Goal: Task Accomplishment & Management: Use online tool/utility

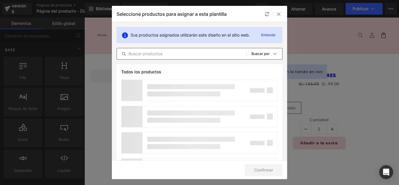
click at [178, 53] on input "text" at bounding box center [182, 53] width 130 height 7
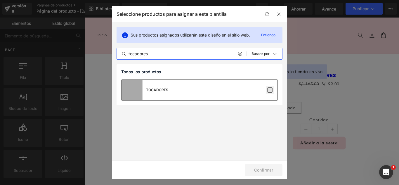
type input "tocadores"
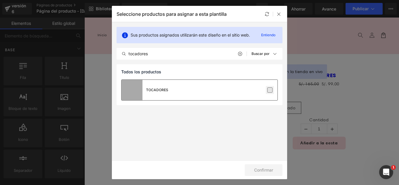
click at [269, 91] on label at bounding box center [269, 89] width 5 height 5
click at [270, 90] on input "checkbox" at bounding box center [270, 90] width 0 height 0
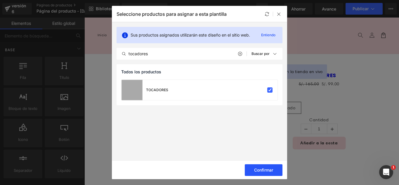
click at [261, 169] on font "Confirmar" at bounding box center [263, 169] width 19 height 5
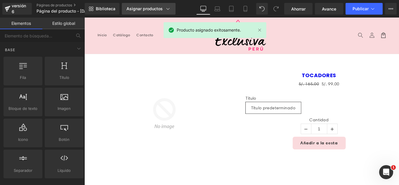
click at [151, 9] on font "Asignar productos" at bounding box center [145, 8] width 36 height 5
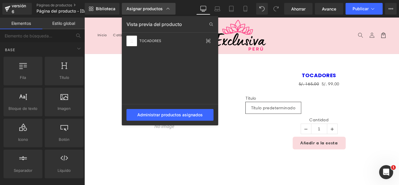
click at [150, 9] on font "Asignar productos" at bounding box center [145, 8] width 36 height 5
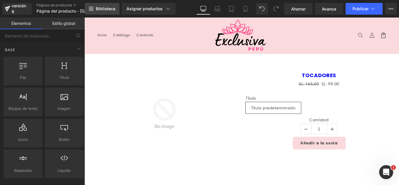
click at [106, 8] on font "Biblioteca" at bounding box center [106, 8] width 20 height 5
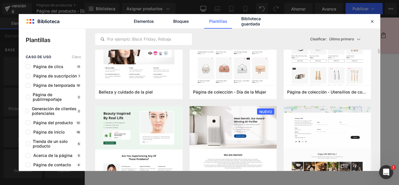
scroll to position [555, 0]
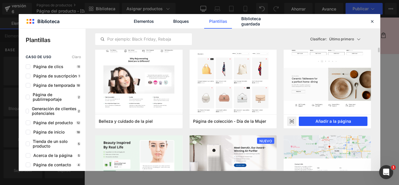
click at [336, 120] on font "Añadir a la página" at bounding box center [334, 121] width 36 height 5
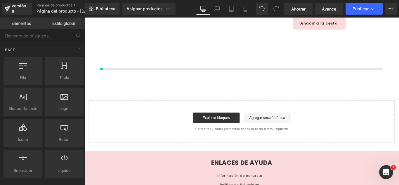
scroll to position [139, 0]
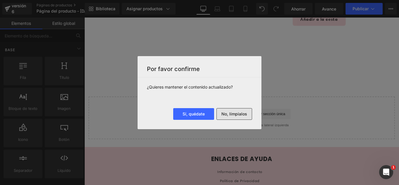
click at [244, 115] on font "No, límpialos" at bounding box center [235, 113] width 26 height 5
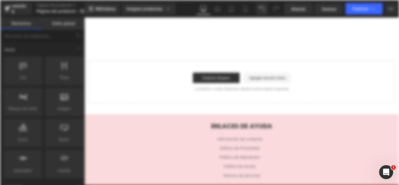
scroll to position [0, 0]
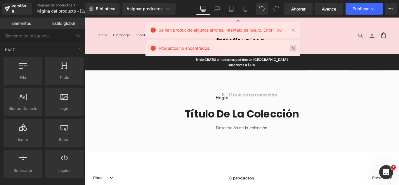
click at [293, 49] on link at bounding box center [293, 48] width 6 height 6
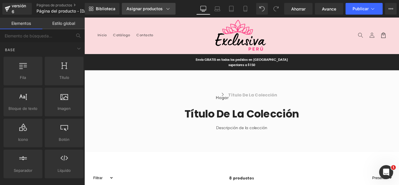
click at [149, 9] on font "Asignar productos" at bounding box center [145, 8] width 36 height 5
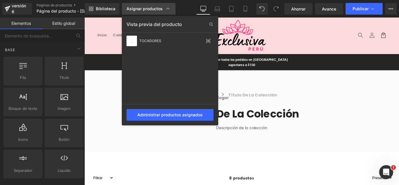
click at [148, 9] on font "Asignar productos" at bounding box center [145, 8] width 36 height 5
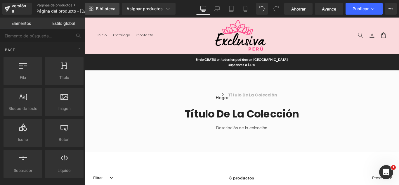
click at [109, 10] on font "Biblioteca" at bounding box center [106, 8] width 20 height 5
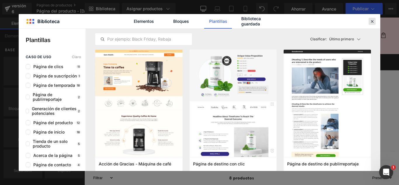
click at [372, 21] on icon at bounding box center [372, 21] width 5 height 5
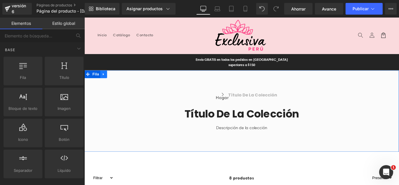
click at [104, 82] on icon at bounding box center [106, 81] width 4 height 4
click at [119, 82] on icon at bounding box center [121, 81] width 4 height 4
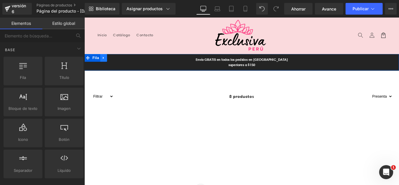
click at [105, 64] on icon at bounding box center [106, 63] width 4 height 4
click at [119, 64] on icon at bounding box center [121, 63] width 4 height 4
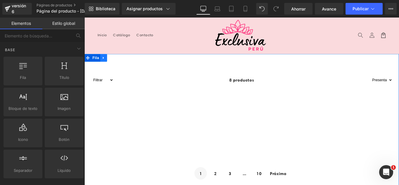
click at [105, 63] on icon at bounding box center [105, 63] width 1 height 3
click at [119, 61] on icon at bounding box center [121, 63] width 4 height 4
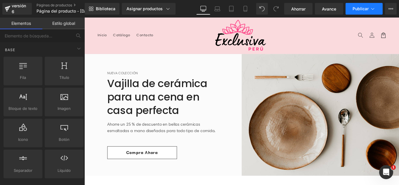
click at [368, 10] on font "Publicar" at bounding box center [361, 8] width 16 height 5
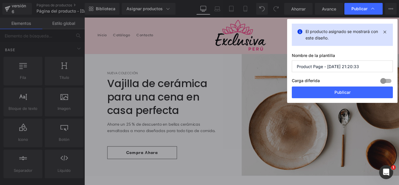
click at [359, 65] on input "Product Page - Aug 25, 21:20:33" at bounding box center [342, 67] width 101 height 12
type input "s"
click at [382, 68] on input "SHORT RELLENADOR DE CADERA NORMAL" at bounding box center [342, 67] width 101 height 12
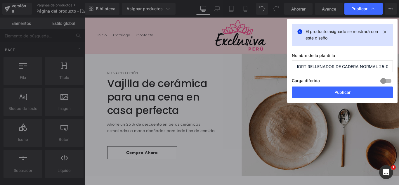
scroll to position [0, 7]
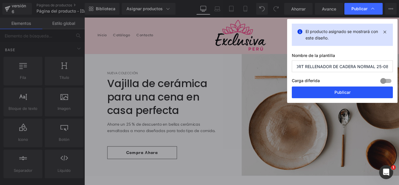
type input "SHORT RELLENADOR DE CADERA NORMAL 25-08"
click at [350, 93] on font "Publicar" at bounding box center [343, 92] width 16 height 5
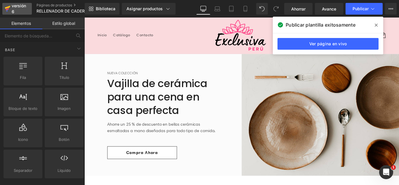
click at [23, 8] on font "versión 6" at bounding box center [19, 8] width 14 height 11
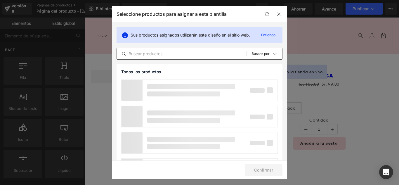
click at [193, 55] on input "text" at bounding box center [182, 53] width 130 height 7
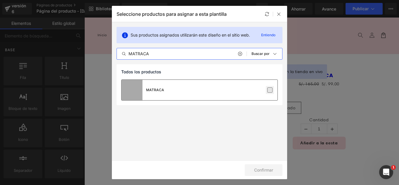
type input "MATRACA"
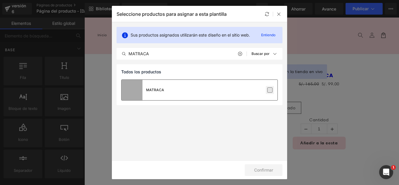
click at [270, 90] on label at bounding box center [269, 89] width 5 height 5
click at [270, 90] on input "checkbox" at bounding box center [270, 90] width 0 height 0
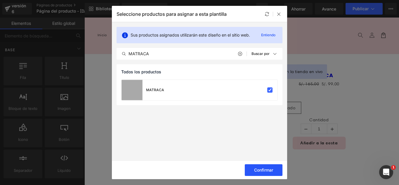
click at [268, 172] on font "Confirmar" at bounding box center [263, 169] width 19 height 5
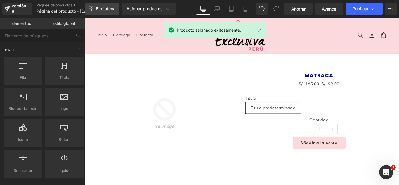
click at [101, 6] on link "Biblioteca" at bounding box center [102, 9] width 35 height 12
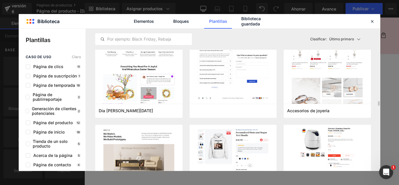
scroll to position [2134, 0]
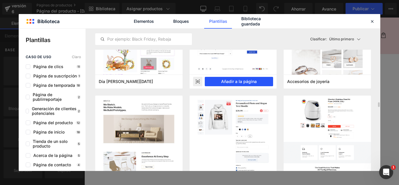
click at [249, 80] on font "Añadir a la página" at bounding box center [239, 81] width 36 height 5
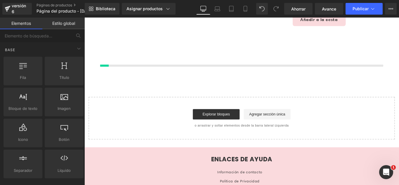
scroll to position [139, 0]
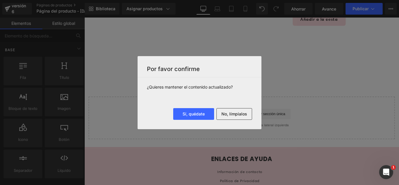
drag, startPoint x: 236, startPoint y: 115, endPoint x: 236, endPoint y: 119, distance: 4.7
click at [236, 115] on font "No, límpialos" at bounding box center [235, 113] width 26 height 5
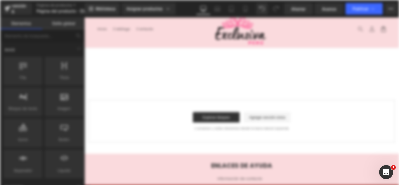
scroll to position [0, 0]
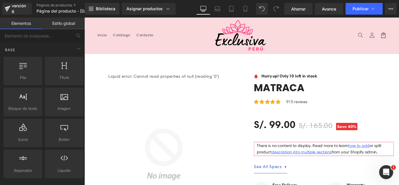
click at [179, 34] on nav "Inicio Catálogo Contacto" at bounding box center [160, 37] width 129 height 12
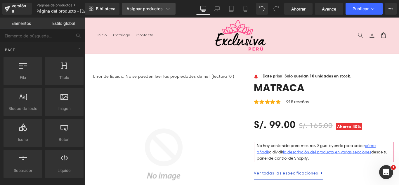
click at [155, 8] on font "Asignar productos" at bounding box center [145, 8] width 36 height 5
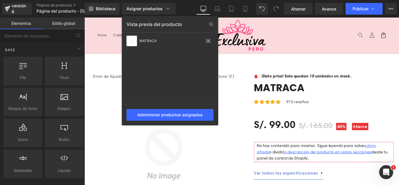
click at [291, 35] on div at bounding box center [241, 101] width 315 height 167
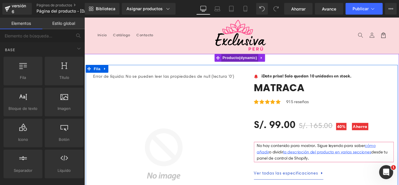
drag, startPoint x: 184, startPoint y: 75, endPoint x: 251, endPoint y: 63, distance: 68.4
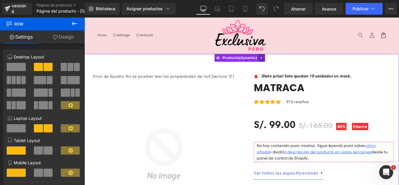
click at [284, 62] on icon at bounding box center [283, 63] width 1 height 3
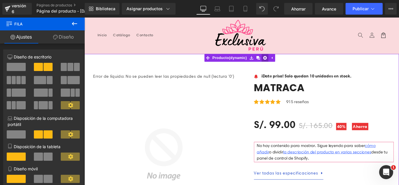
click at [287, 63] on icon at bounding box center [288, 63] width 4 height 4
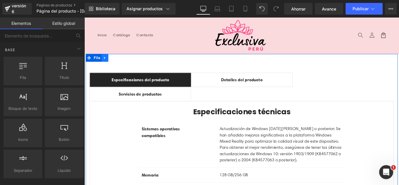
click at [106, 61] on icon at bounding box center [108, 63] width 4 height 4
click at [121, 63] on icon at bounding box center [123, 63] width 4 height 4
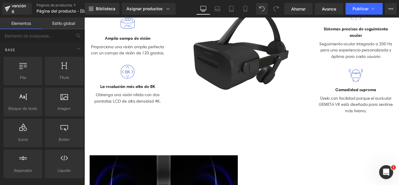
scroll to position [117, 0]
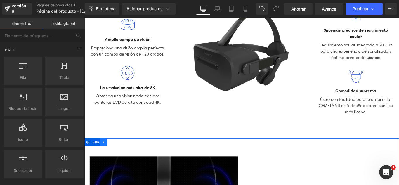
click at [105, 156] on icon at bounding box center [105, 157] width 1 height 3
click at [118, 154] on link at bounding box center [121, 157] width 8 height 9
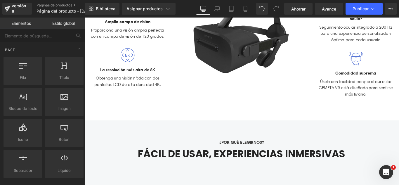
scroll to position [175, 0]
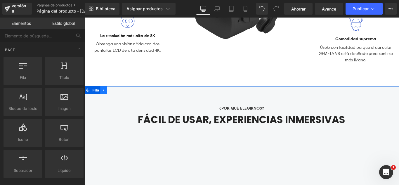
click at [105, 98] on icon at bounding box center [105, 99] width 1 height 3
click at [119, 98] on icon at bounding box center [121, 99] width 4 height 4
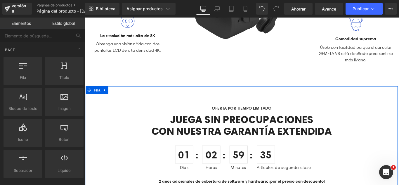
drag, startPoint x: 108, startPoint y: 97, endPoint x: 111, endPoint y: 98, distance: 3.5
click at [107, 97] on icon at bounding box center [108, 99] width 4 height 4
click at [121, 97] on icon at bounding box center [123, 99] width 4 height 4
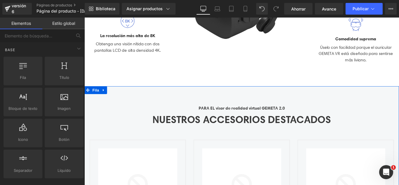
drag, startPoint x: 103, startPoint y: 100, endPoint x: 114, endPoint y: 98, distance: 10.8
click at [103, 99] on link at bounding box center [106, 99] width 8 height 9
click at [121, 97] on icon at bounding box center [121, 99] width 4 height 4
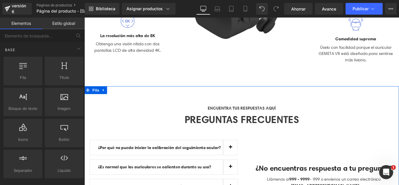
click at [106, 97] on link at bounding box center [106, 99] width 8 height 9
click at [121, 97] on link at bounding box center [121, 99] width 8 height 9
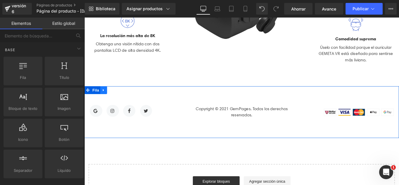
click at [104, 98] on icon at bounding box center [106, 99] width 4 height 4
click at [119, 98] on icon at bounding box center [121, 99] width 4 height 4
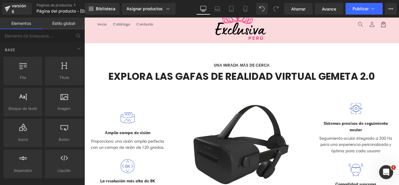
scroll to position [0, 0]
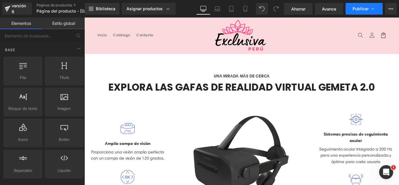
click at [357, 13] on button "Publicar" at bounding box center [364, 9] width 37 height 12
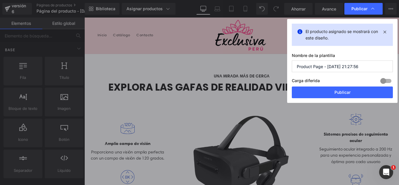
click at [359, 62] on input "Product Page - [DATE] 21:27:56" at bounding box center [342, 67] width 101 height 12
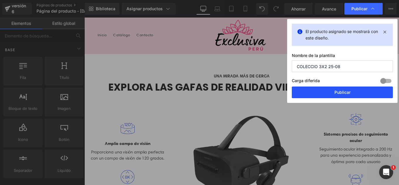
type input "COLECCIO 3X2 25-08"
drag, startPoint x: 291, startPoint y: 82, endPoint x: 344, endPoint y: 90, distance: 53.0
click at [344, 90] on font "Publicar" at bounding box center [343, 92] width 16 height 5
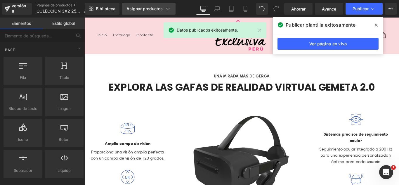
click at [159, 8] on font "Asignar productos" at bounding box center [145, 8] width 36 height 5
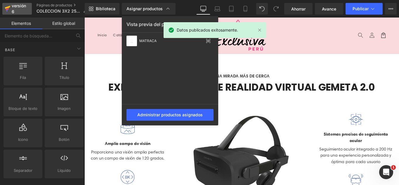
click at [21, 9] on div "versión 6" at bounding box center [20, 8] width 18 height 13
